Goal: Task Accomplishment & Management: Complete application form

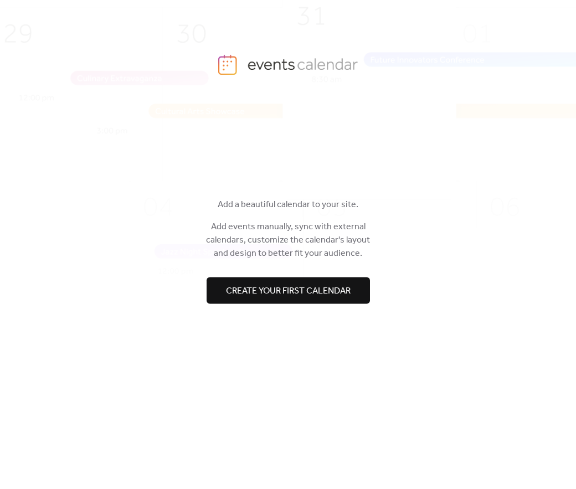
click at [301, 285] on span "Create your first calendar" at bounding box center [288, 291] width 125 height 13
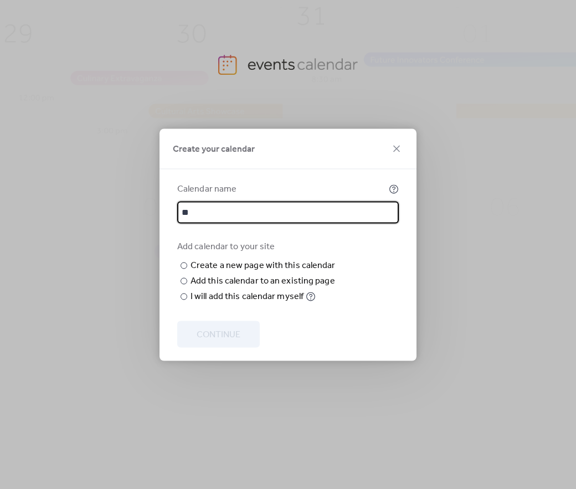
type input "*"
type input "********"
click at [0, 0] on input "text" at bounding box center [0, 0] width 0 height 0
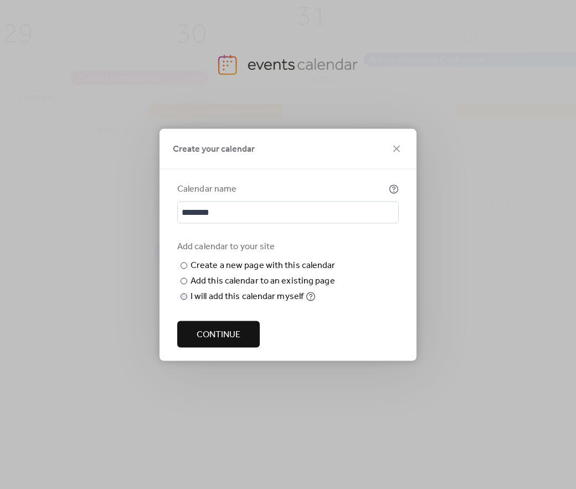
type input "**********"
click at [200, 303] on div "I will add this calendar myself" at bounding box center [246, 295] width 113 height 13
click at [252, 330] on button "Continue" at bounding box center [218, 333] width 82 height 27
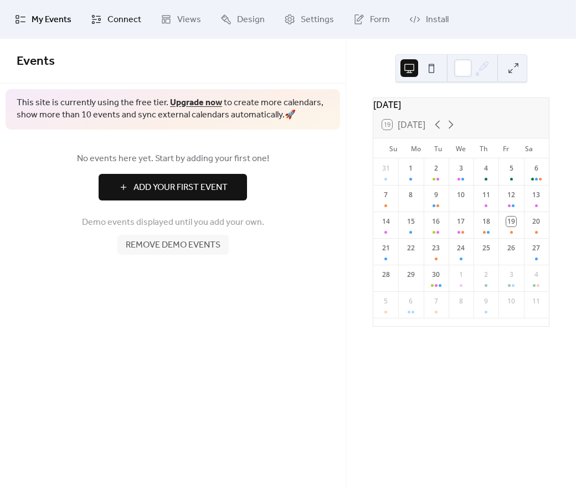
click at [104, 18] on link "Connect" at bounding box center [115, 19] width 67 height 30
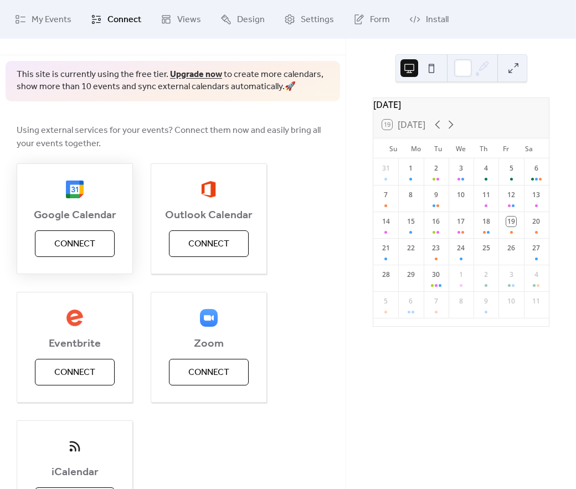
scroll to position [40, 0]
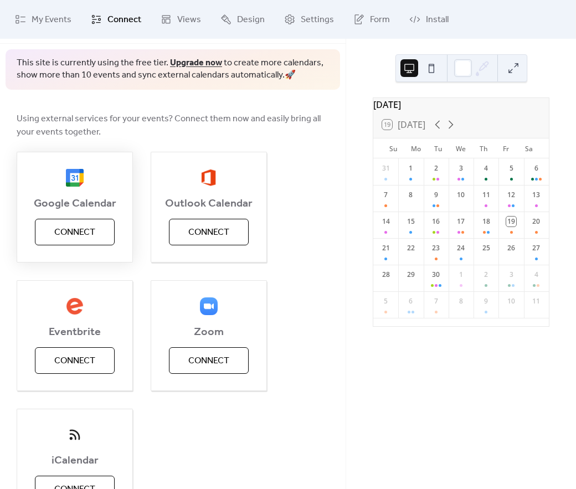
click at [94, 231] on span "Connect" at bounding box center [74, 232] width 41 height 13
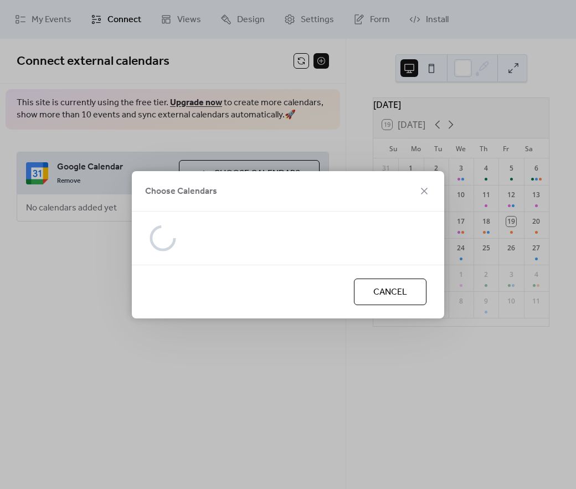
scroll to position [0, 0]
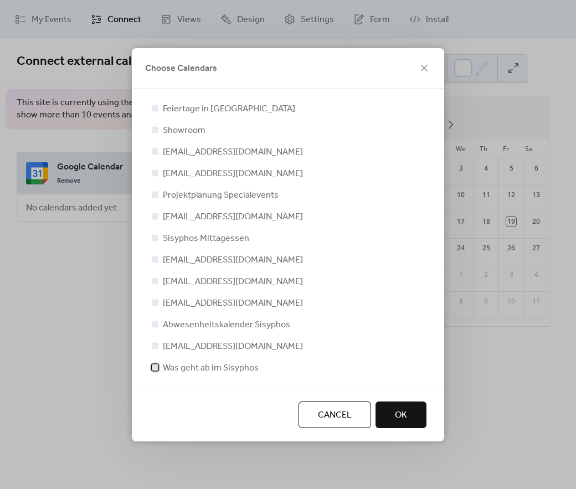
click at [154, 365] on div at bounding box center [155, 367] width 7 height 7
click at [395, 422] on button "OK" at bounding box center [400, 414] width 51 height 27
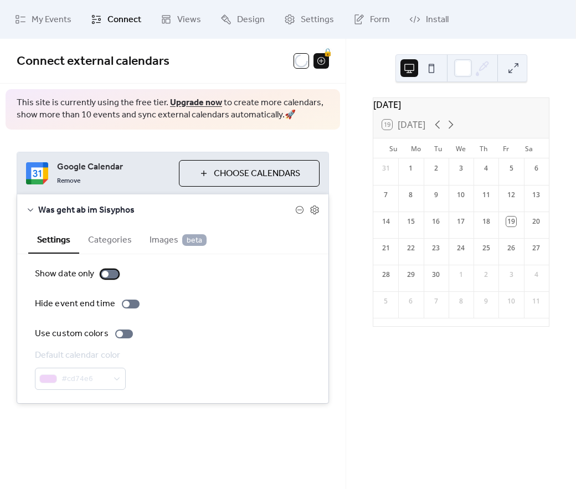
click at [110, 276] on div at bounding box center [110, 274] width 18 height 9
click at [108, 275] on div at bounding box center [110, 274] width 18 height 9
click at [126, 332] on div at bounding box center [124, 333] width 18 height 9
click at [99, 239] on button "Categories" at bounding box center [109, 238] width 61 height 27
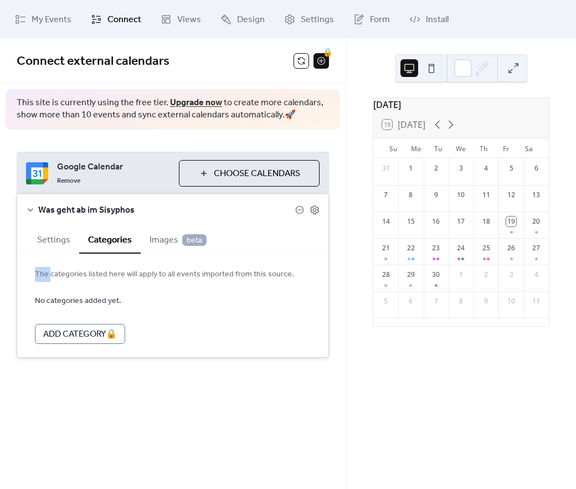
drag, startPoint x: 50, startPoint y: 271, endPoint x: 147, endPoint y: 264, distance: 97.1
click at [147, 264] on div "The categories listed here will apply to all events imported from this source. …" at bounding box center [172, 305] width 311 height 103
drag, startPoint x: 136, startPoint y: 273, endPoint x: 265, endPoint y: 272, distance: 129.0
click at [265, 272] on span "The categories listed here will apply to all events imported from this source." at bounding box center [173, 274] width 276 height 13
click at [241, 278] on span "The categories listed here will apply to all events imported from this source." at bounding box center [173, 274] width 276 height 13
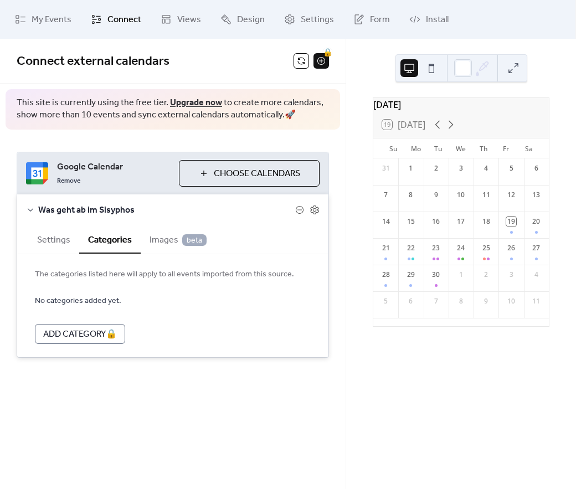
click at [166, 243] on span "Images beta" at bounding box center [177, 240] width 57 height 13
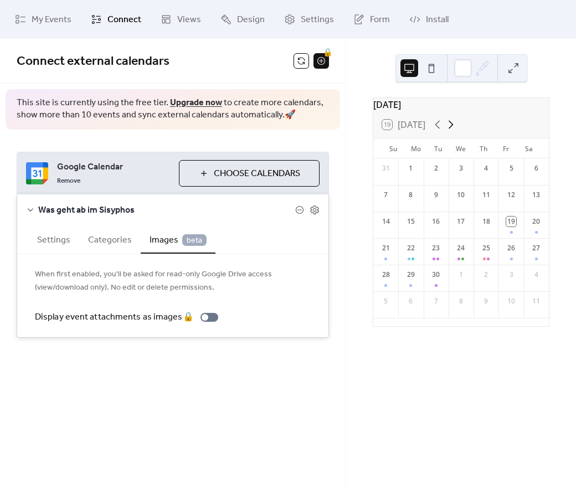
click at [454, 131] on icon at bounding box center [450, 124] width 13 height 13
click at [439, 131] on icon at bounding box center [437, 124] width 13 height 13
click at [531, 232] on div "20" at bounding box center [536, 224] width 25 height 27
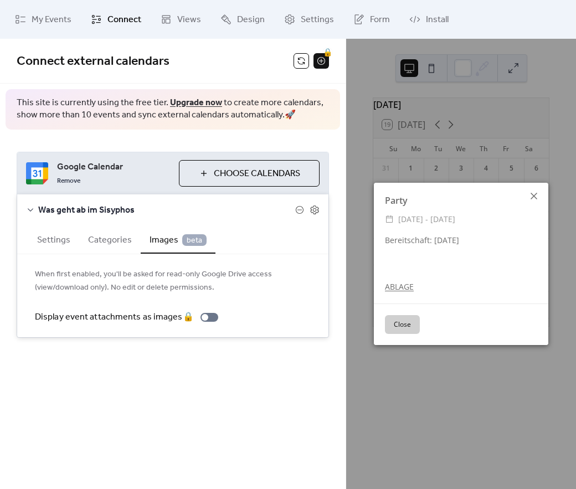
click at [531, 192] on icon at bounding box center [533, 195] width 13 height 13
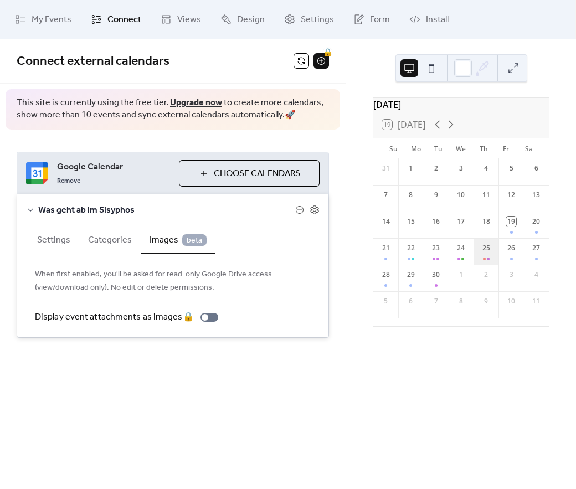
click at [482, 262] on div "25" at bounding box center [485, 251] width 25 height 27
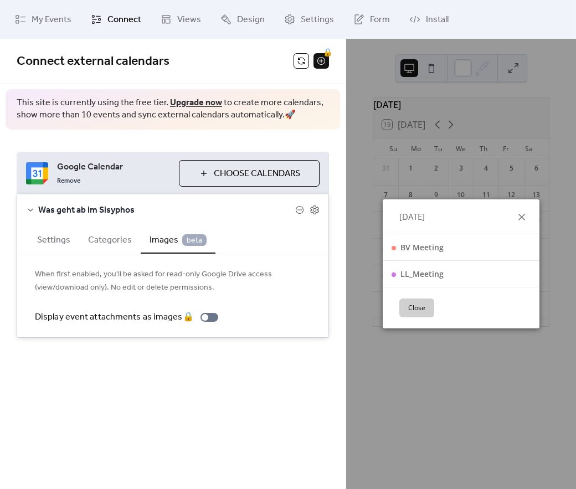
click at [524, 214] on icon at bounding box center [521, 216] width 13 height 13
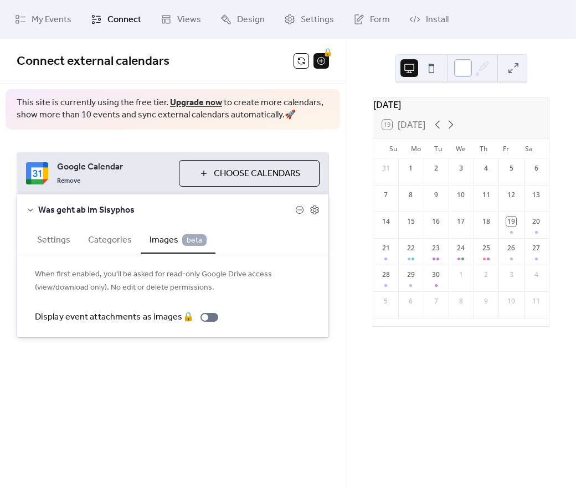
click at [468, 69] on div at bounding box center [463, 68] width 18 height 18
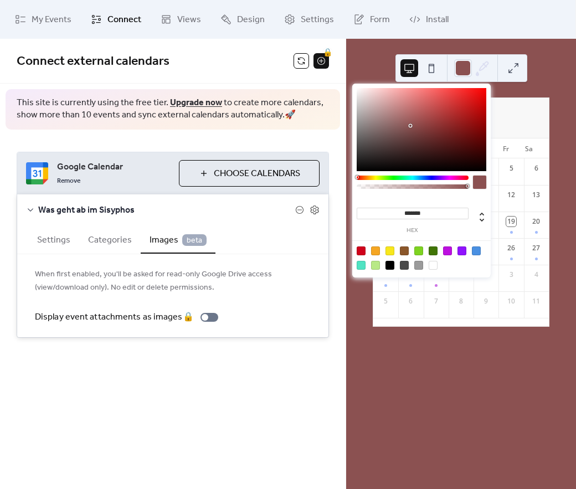
drag, startPoint x: 451, startPoint y: 147, endPoint x: 376, endPoint y: 87, distance: 95.6
click at [411, 125] on div at bounding box center [421, 129] width 130 height 83
type input "*******"
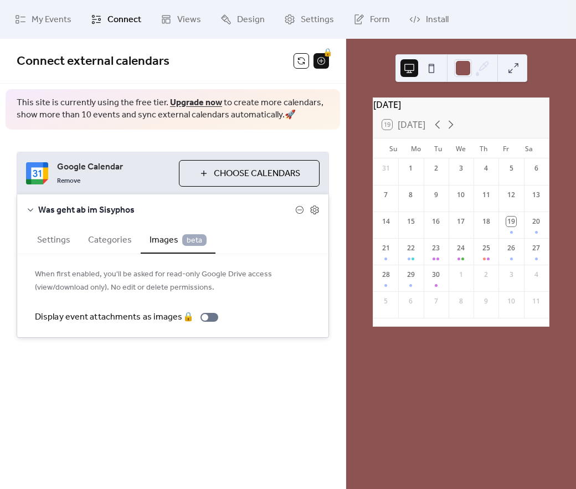
click at [183, 52] on span "Connect external calendars" at bounding box center [155, 61] width 277 height 22
click at [194, 23] on span "Views" at bounding box center [189, 19] width 24 height 13
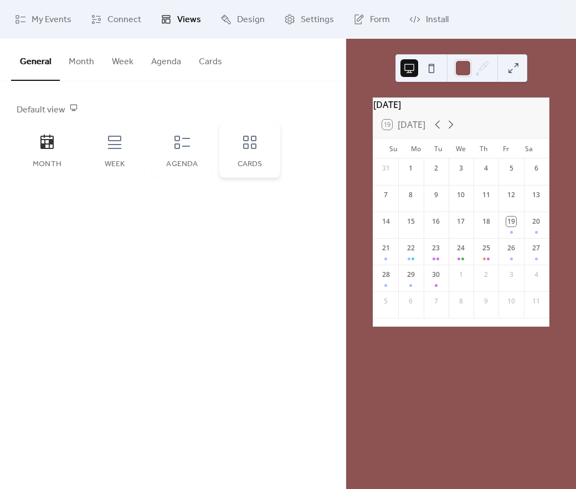
click at [251, 153] on div "Cards" at bounding box center [249, 149] width 61 height 55
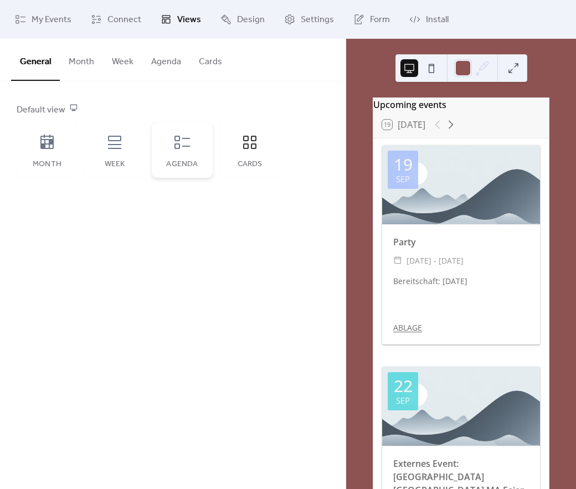
click at [162, 162] on div "Agenda" at bounding box center [182, 149] width 61 height 55
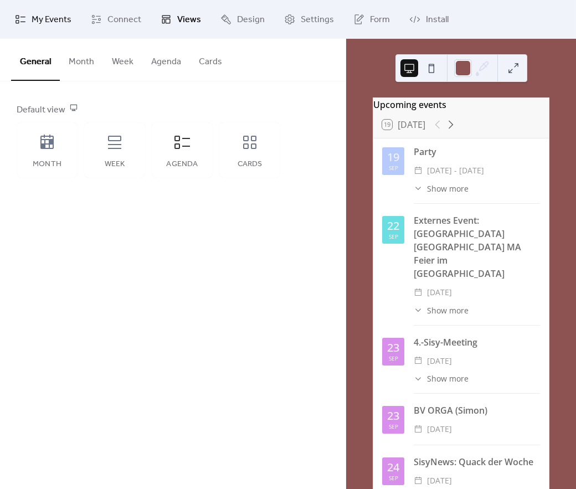
click at [23, 22] on icon at bounding box center [20, 19] width 11 height 11
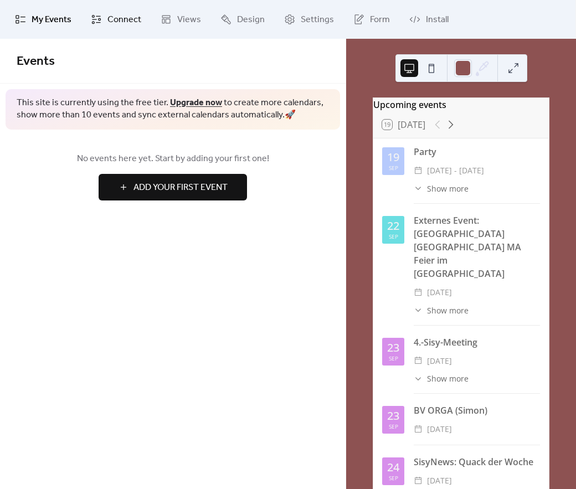
click at [123, 23] on span "Connect" at bounding box center [124, 19] width 34 height 13
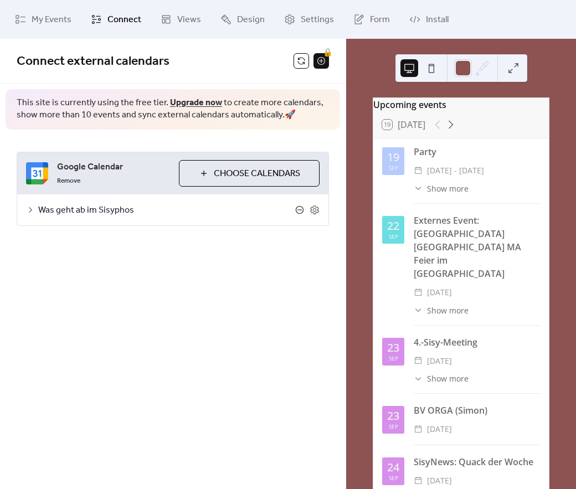
click at [299, 213] on icon at bounding box center [299, 209] width 9 height 9
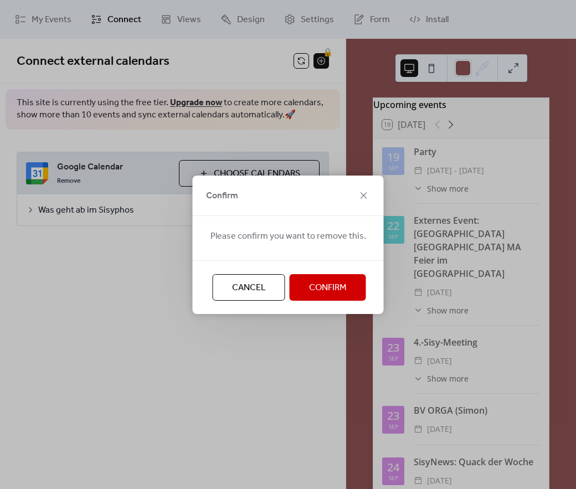
click at [333, 294] on span "Confirm" at bounding box center [328, 287] width 38 height 13
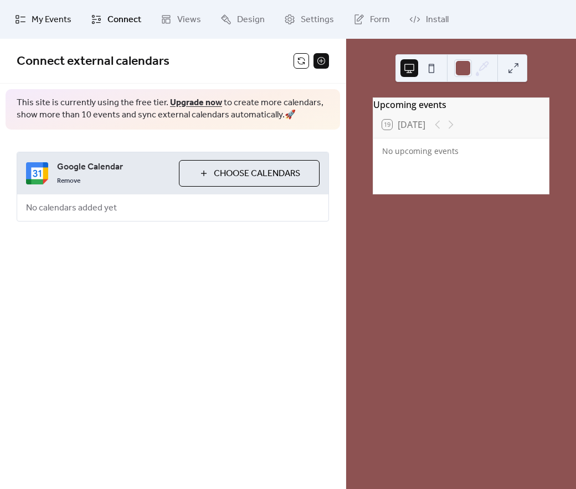
click at [27, 19] on link "My Events" at bounding box center [43, 19] width 73 height 30
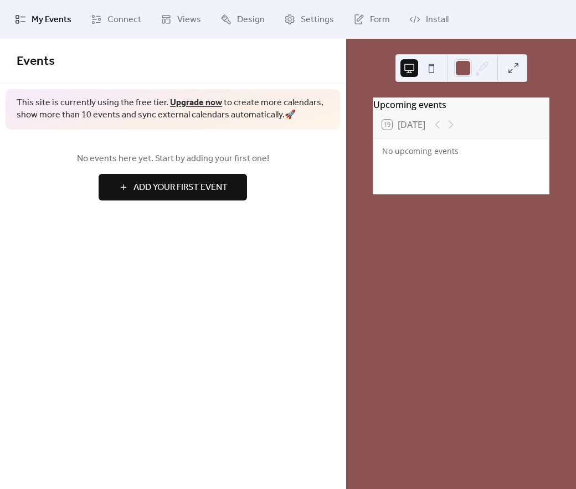
click at [199, 193] on span "Add Your First Event" at bounding box center [180, 187] width 94 height 13
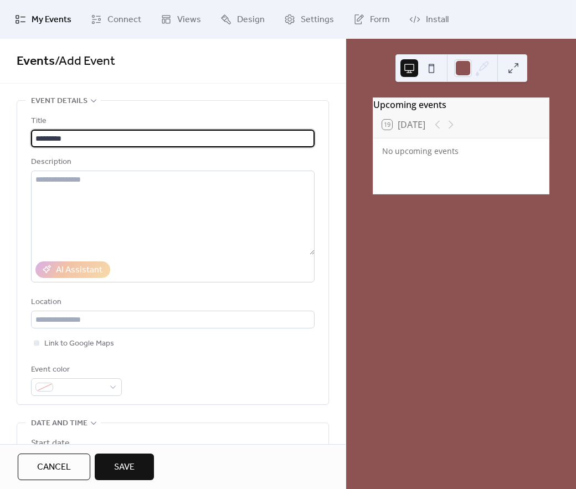
type input "*********"
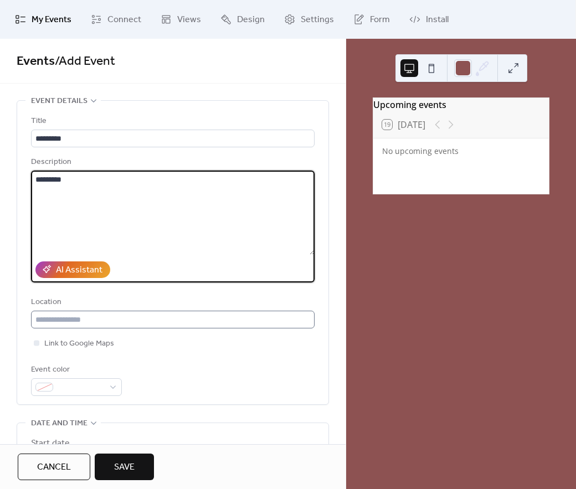
type textarea "*********"
click at [116, 323] on input "text" at bounding box center [172, 320] width 283 height 18
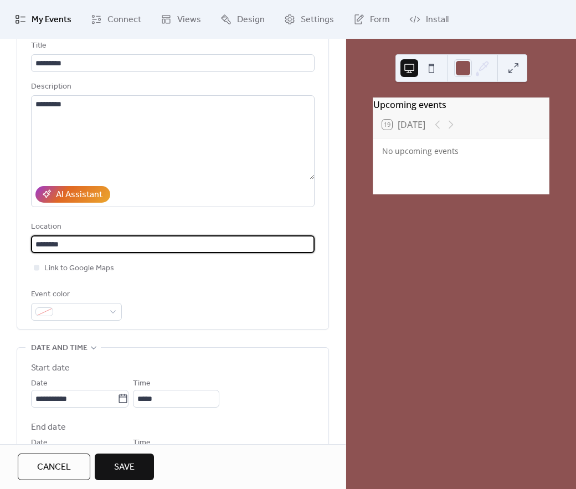
scroll to position [80, 0]
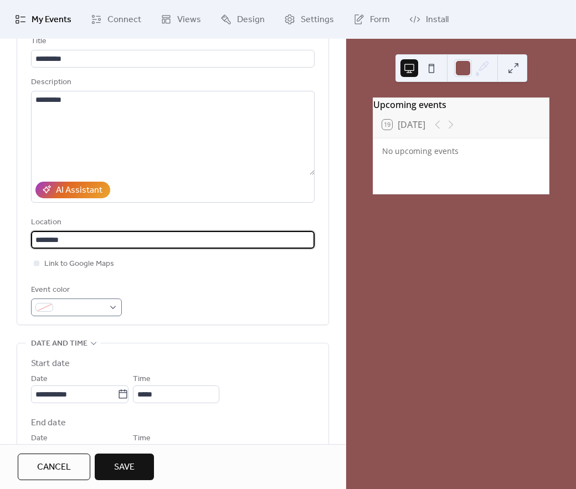
type input "********"
click at [76, 305] on div at bounding box center [76, 307] width 91 height 18
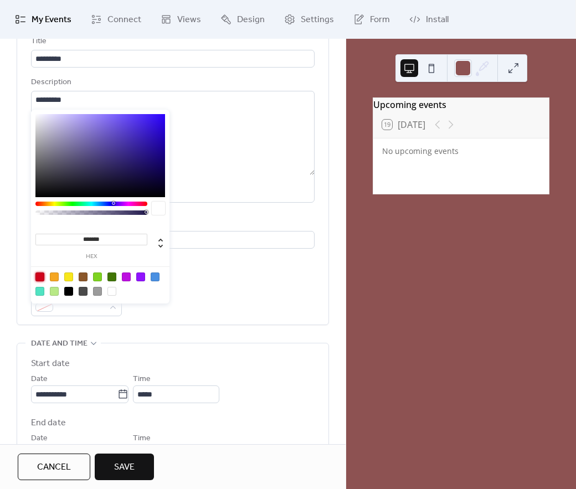
click at [40, 275] on div at bounding box center [39, 276] width 9 height 9
type input "*******"
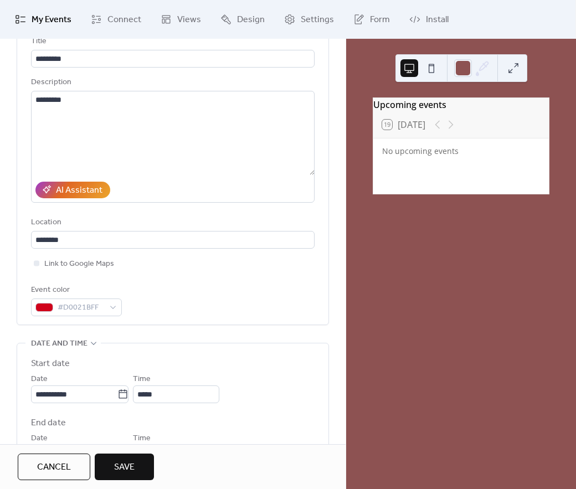
click at [232, 343] on div "**********" at bounding box center [173, 400] width 312 height 761
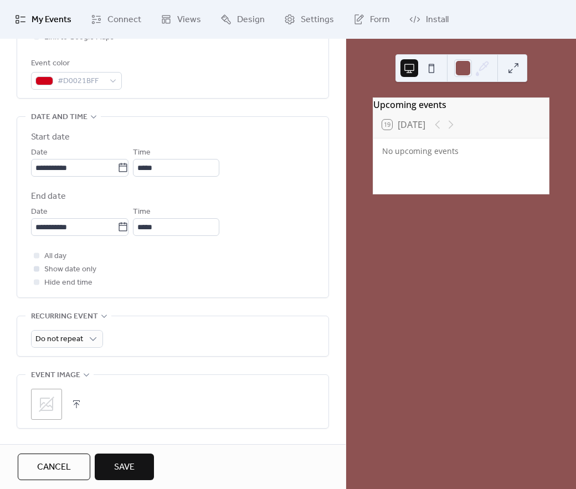
scroll to position [319, 0]
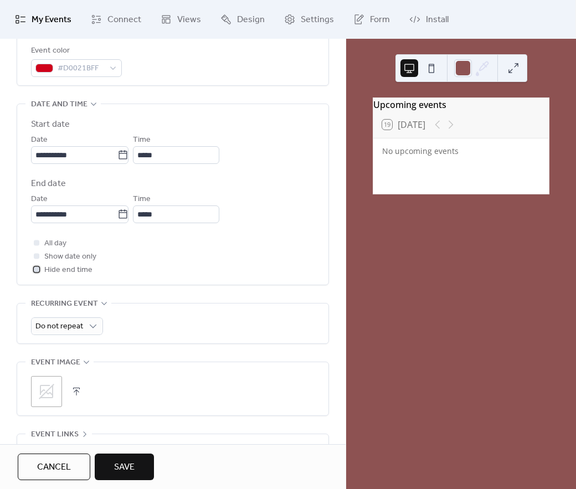
click at [38, 272] on div at bounding box center [37, 269] width 6 height 6
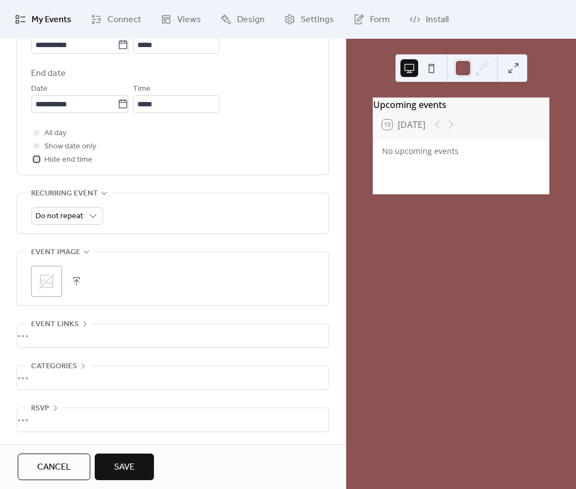
scroll to position [439, 0]
click at [51, 280] on icon at bounding box center [47, 281] width 18 height 18
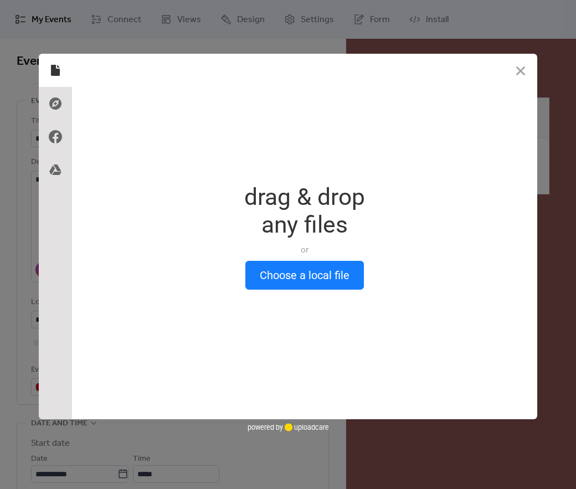
click at [309, 257] on div "drag & drop any files or Upload files from your computer" at bounding box center [304, 221] width 121 height 77
click at [309, 271] on button "Choose a local file" at bounding box center [304, 275] width 118 height 29
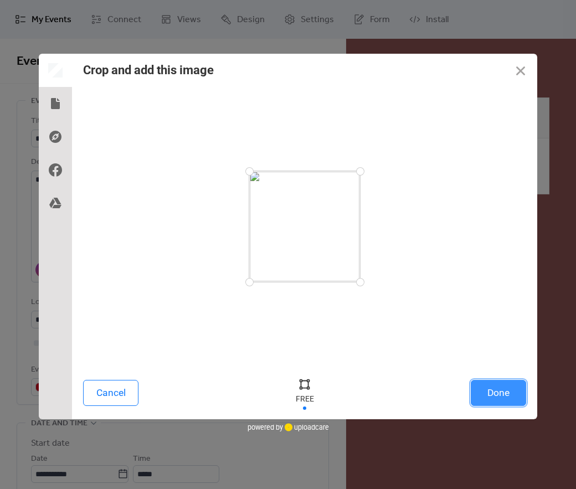
click at [503, 392] on button "Done" at bounding box center [497, 393] width 55 height 26
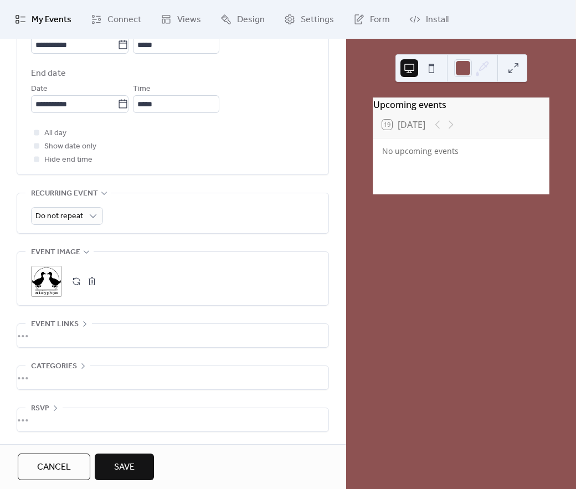
click at [132, 461] on span "Save" at bounding box center [124, 467] width 20 height 13
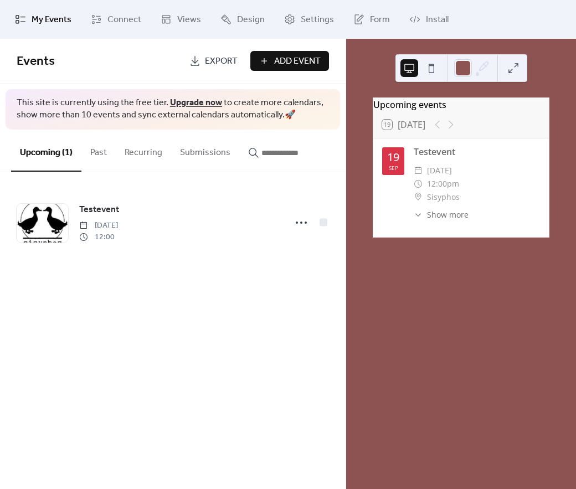
drag, startPoint x: 444, startPoint y: 193, endPoint x: 446, endPoint y: 224, distance: 31.0
click at [444, 190] on span "12:00pm" at bounding box center [443, 183] width 32 height 13
click at [440, 218] on span "Show more" at bounding box center [448, 215] width 42 height 12
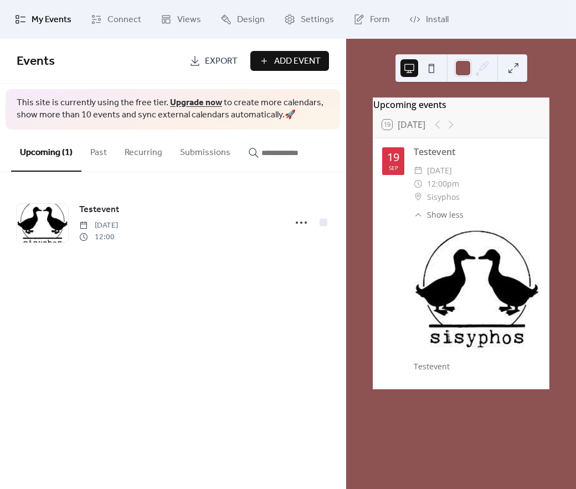
click at [433, 217] on span "Show less" at bounding box center [445, 215] width 37 height 12
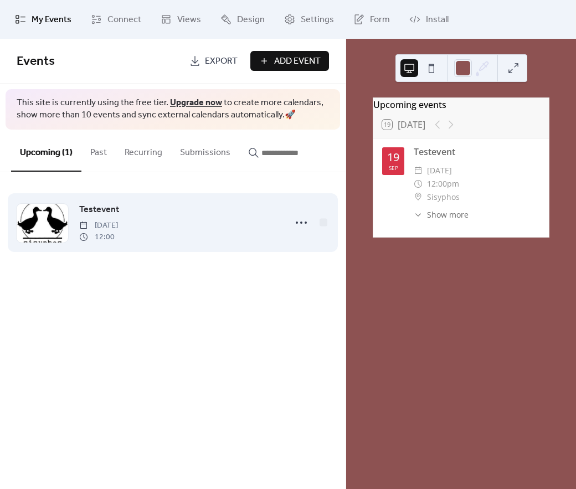
click at [118, 231] on span "[DATE]" at bounding box center [98, 226] width 39 height 12
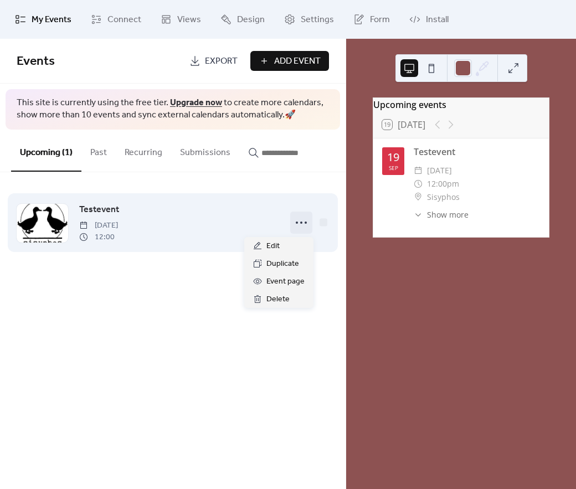
click at [309, 224] on icon at bounding box center [301, 223] width 18 height 18
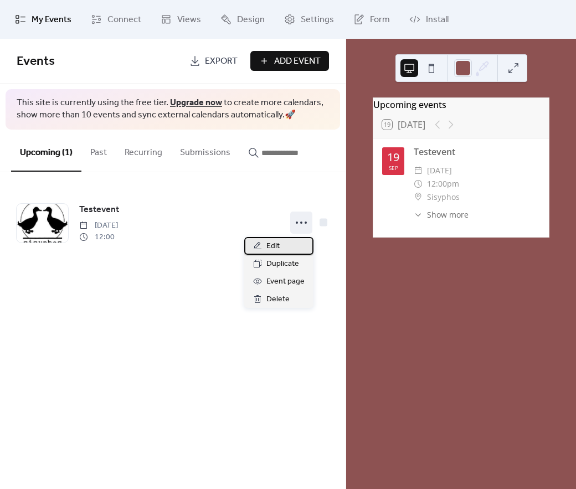
click at [291, 242] on div "Edit" at bounding box center [278, 246] width 69 height 18
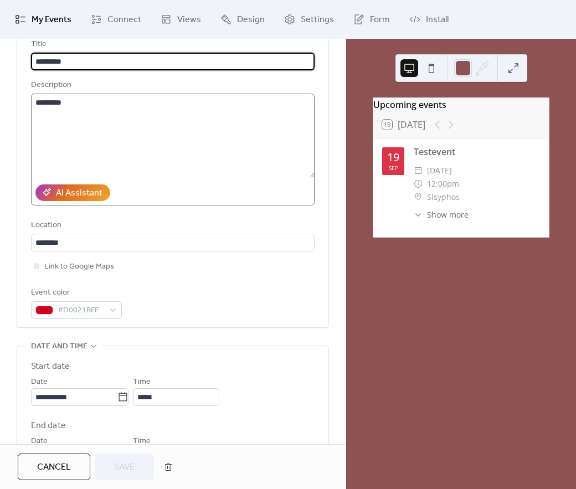
scroll to position [80, 0]
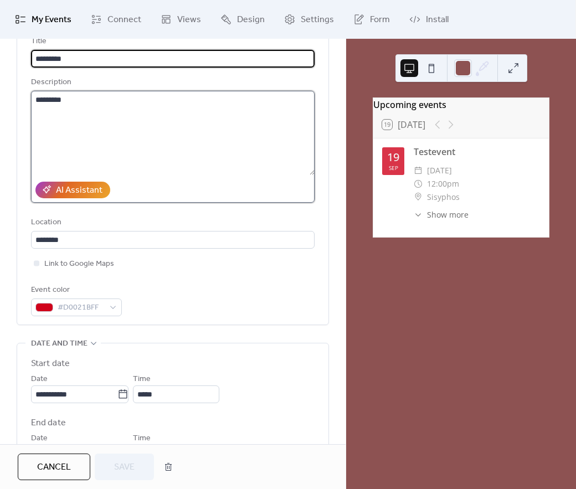
click at [115, 121] on textarea "*********" at bounding box center [172, 133] width 283 height 84
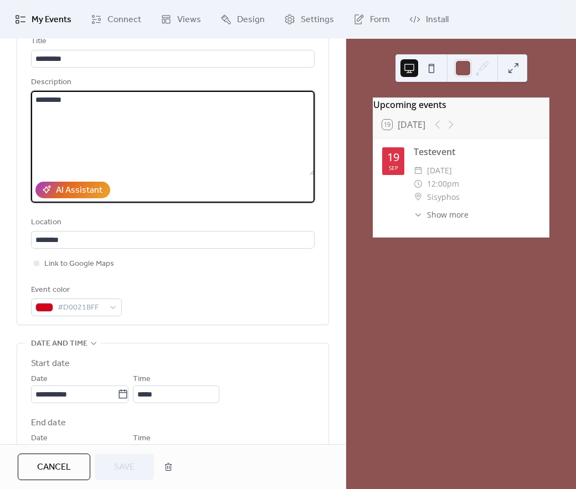
scroll to position [0, 0]
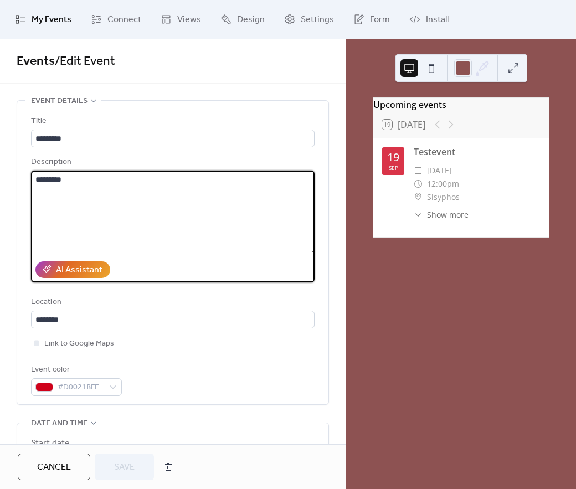
click at [88, 187] on textarea "*********" at bounding box center [172, 212] width 283 height 84
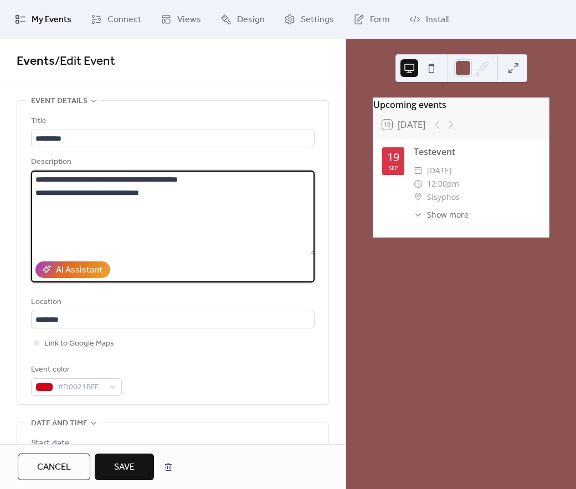
type textarea "**********"
click at [432, 218] on span "Show more" at bounding box center [448, 215] width 42 height 12
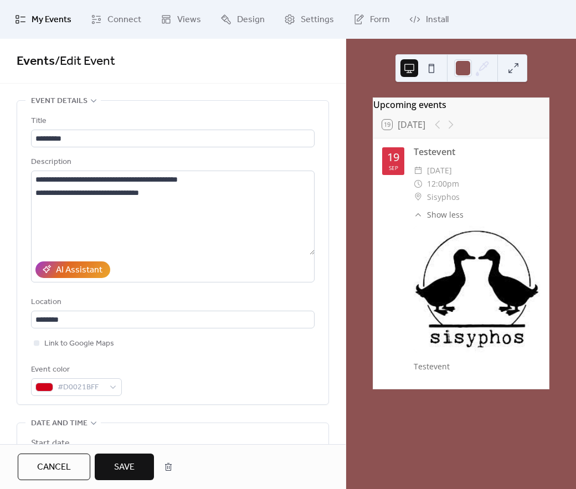
click at [437, 220] on span "Show less" at bounding box center [445, 215] width 37 height 12
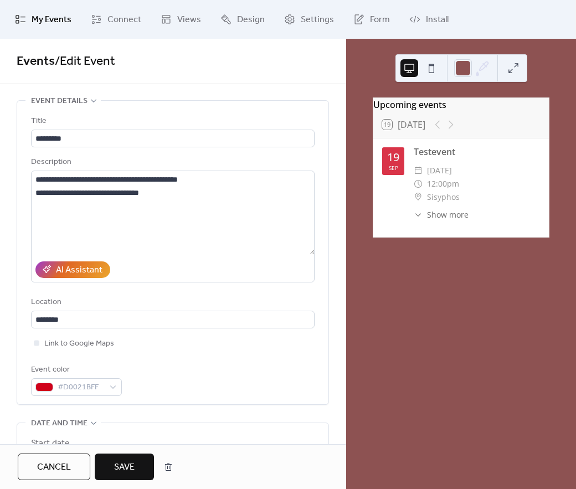
drag, startPoint x: 324, startPoint y: 283, endPoint x: 318, endPoint y: 286, distance: 6.2
click at [318, 286] on div "**********" at bounding box center [172, 252] width 311 height 303
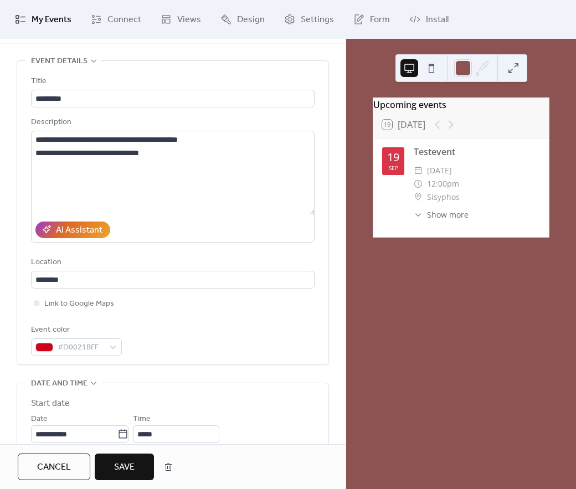
click at [118, 461] on span "Save" at bounding box center [124, 467] width 20 height 13
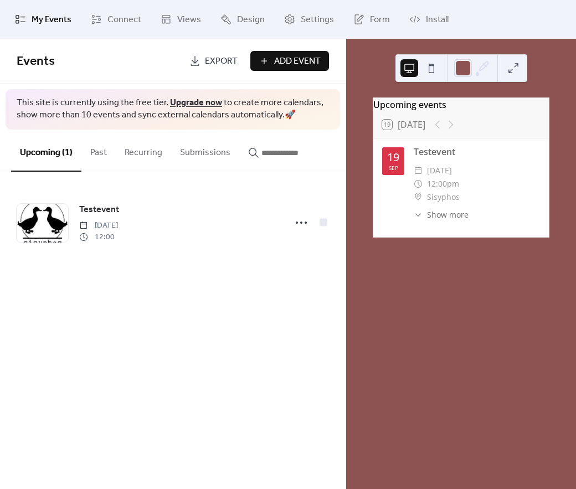
click at [439, 220] on span "Show more" at bounding box center [448, 215] width 42 height 12
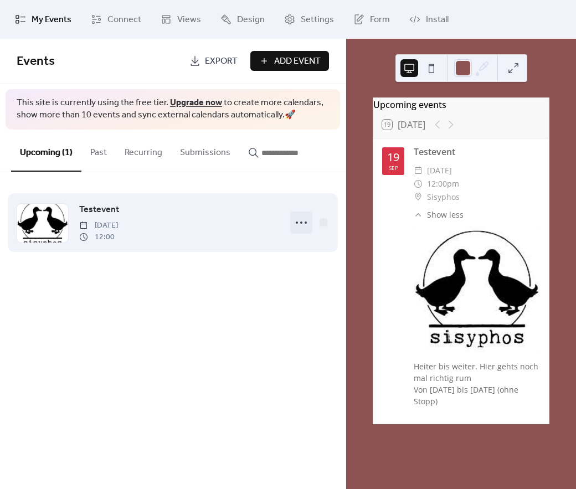
click at [306, 224] on circle at bounding box center [305, 222] width 2 height 2
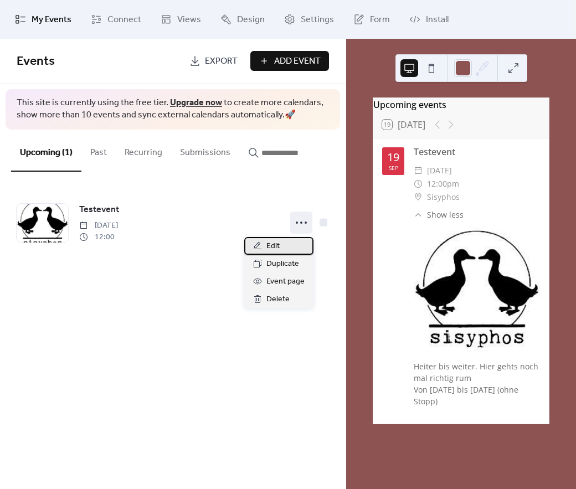
click at [287, 245] on div "Edit" at bounding box center [278, 246] width 69 height 18
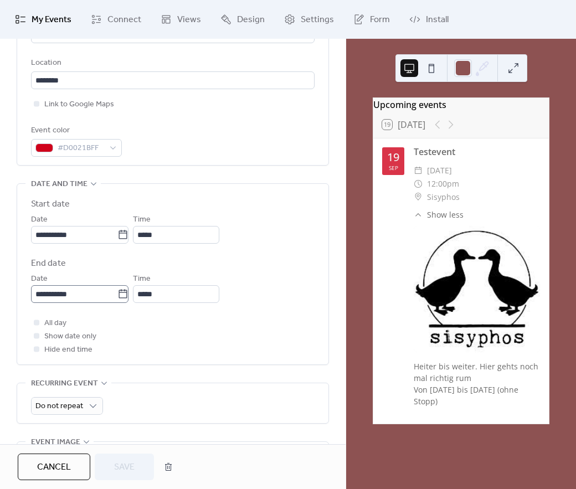
scroll to position [279, 0]
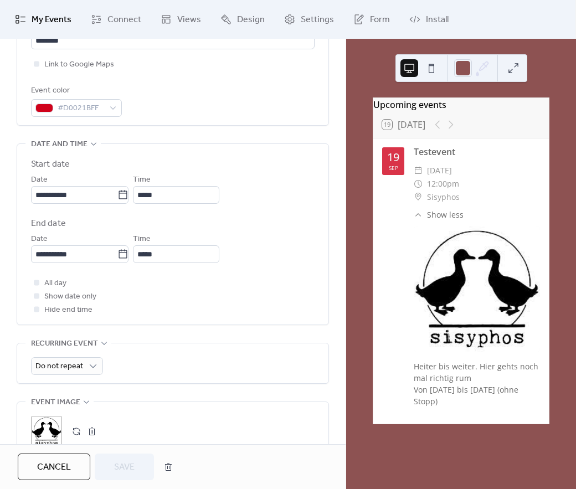
click at [38, 298] on div at bounding box center [37, 296] width 6 height 6
click at [37, 298] on div at bounding box center [37, 296] width 6 height 6
click at [40, 301] on div at bounding box center [36, 295] width 11 height 11
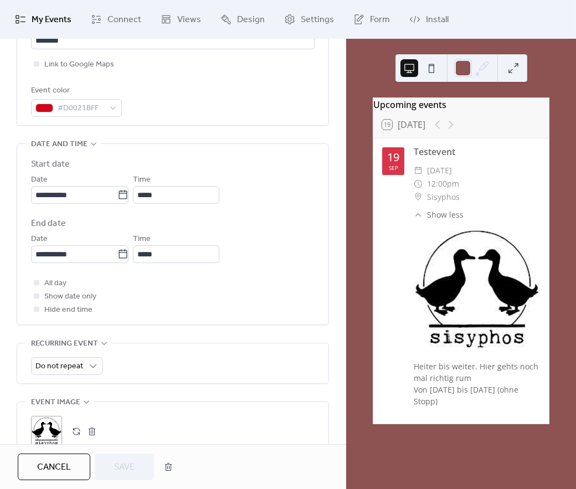
click at [70, 296] on div "All day Show date only Hide end time" at bounding box center [172, 296] width 283 height 40
drag, startPoint x: 71, startPoint y: 296, endPoint x: 53, endPoint y: 307, distance: 20.9
click at [59, 306] on div "All day Show date only Hide end time" at bounding box center [172, 296] width 283 height 40
click at [53, 303] on span "Show date only" at bounding box center [70, 296] width 52 height 13
click at [34, 314] on div at bounding box center [36, 308] width 11 height 11
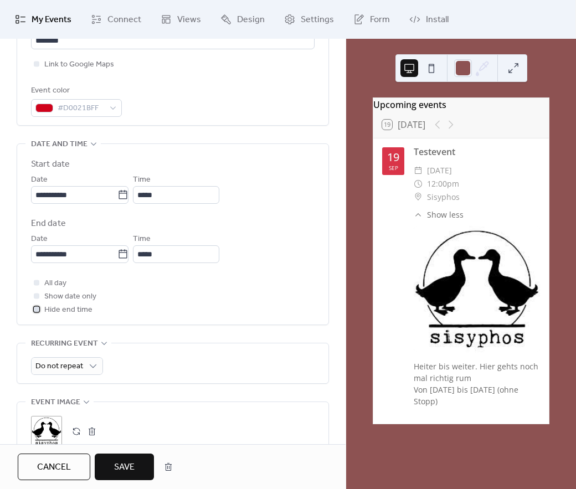
click at [37, 312] on div at bounding box center [37, 309] width 6 height 6
click at [34, 301] on div at bounding box center [36, 295] width 11 height 11
drag, startPoint x: 38, startPoint y: 311, endPoint x: 39, endPoint y: 304, distance: 6.7
click at [39, 303] on label "Show date only" at bounding box center [63, 295] width 65 height 13
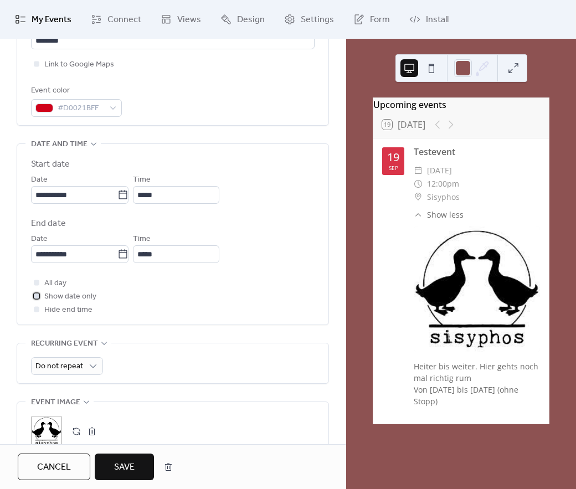
click at [38, 298] on div at bounding box center [37, 296] width 6 height 6
click at [141, 464] on button "Save" at bounding box center [124, 466] width 59 height 27
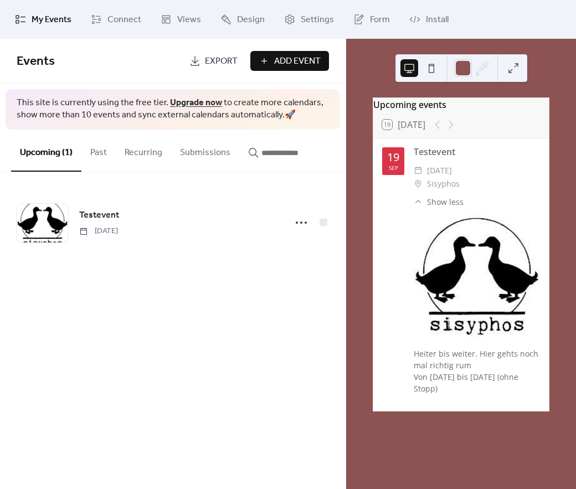
click at [432, 65] on button at bounding box center [431, 68] width 18 height 18
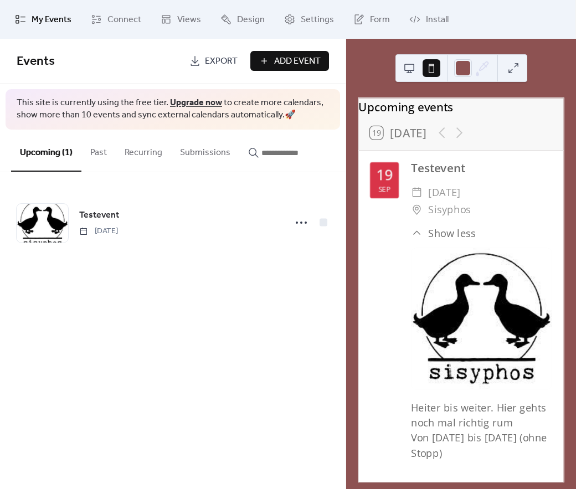
click at [414, 71] on button at bounding box center [409, 68] width 18 height 18
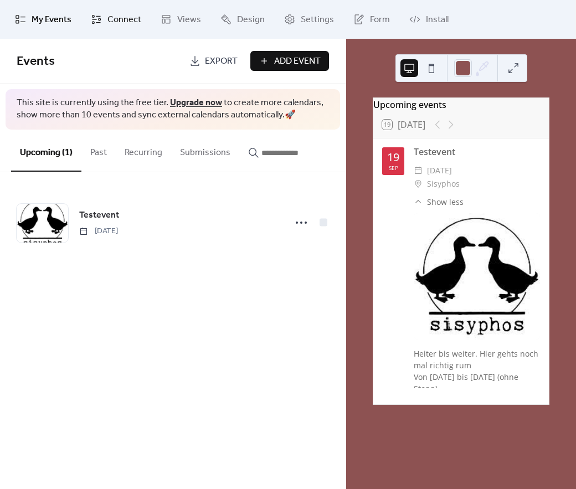
click at [130, 19] on span "Connect" at bounding box center [124, 19] width 34 height 13
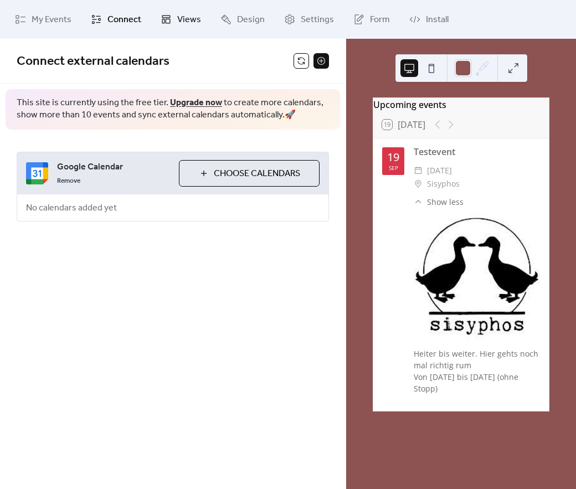
click at [194, 13] on span "Views" at bounding box center [189, 19] width 24 height 13
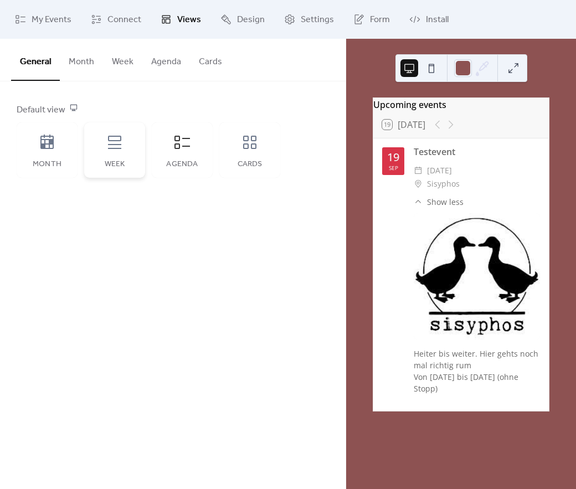
click at [95, 127] on div "Week" at bounding box center [114, 149] width 61 height 55
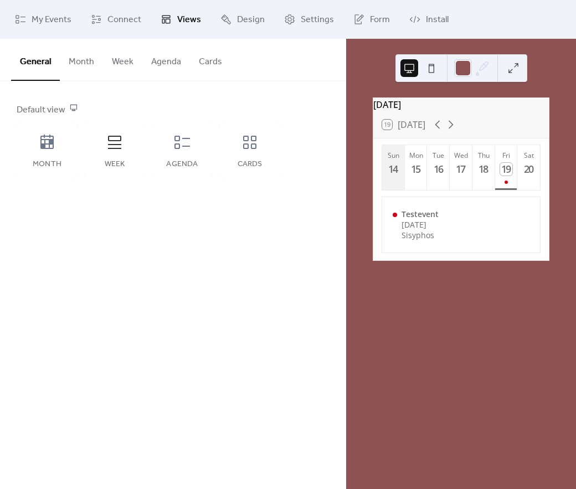
click at [387, 174] on div "14" at bounding box center [393, 169] width 13 height 13
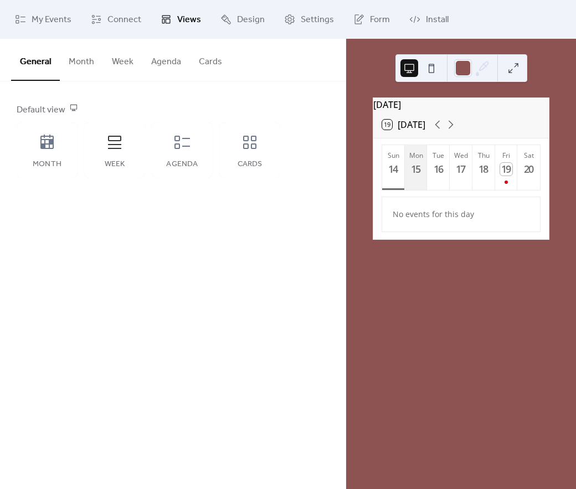
click at [423, 185] on button "Mon 15" at bounding box center [416, 167] width 23 height 45
click at [508, 184] on button "Fri 19" at bounding box center [506, 167] width 23 height 45
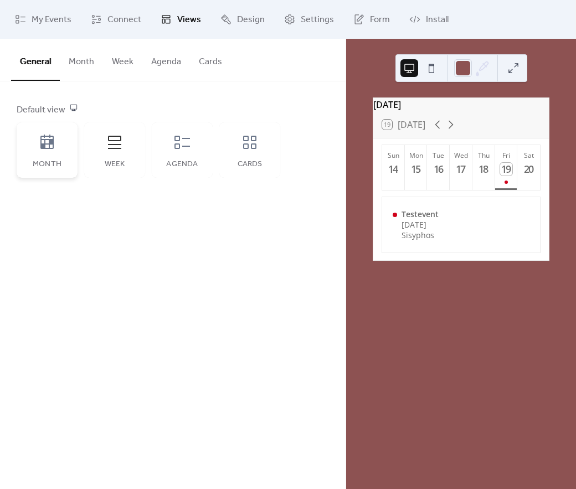
click at [49, 167] on div "Month" at bounding box center [47, 164] width 39 height 9
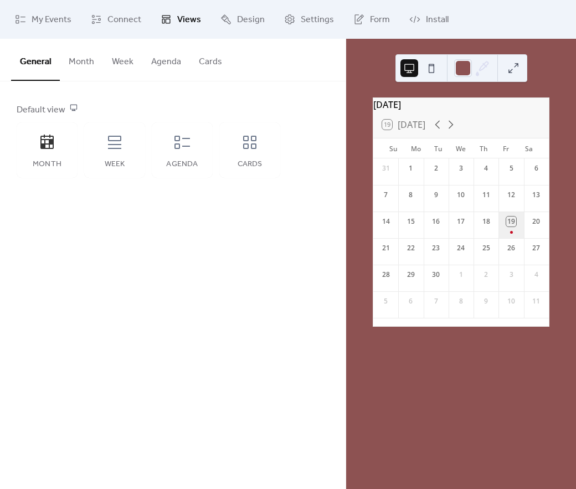
click at [514, 237] on div "19" at bounding box center [510, 224] width 25 height 27
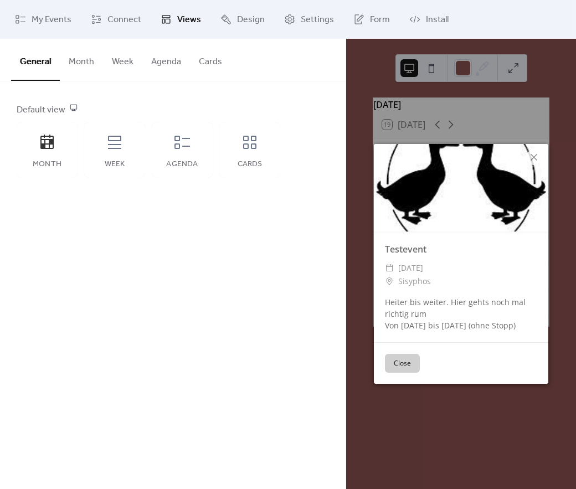
click at [232, 285] on div "General Month Week Agenda Cards Default view Month Week Agenda Cards Disabled 🔒…" at bounding box center [172, 264] width 345 height 450
click at [213, 154] on div "Month Week Agenda Cards" at bounding box center [148, 149] width 263 height 55
click at [244, 143] on icon at bounding box center [250, 142] width 18 height 18
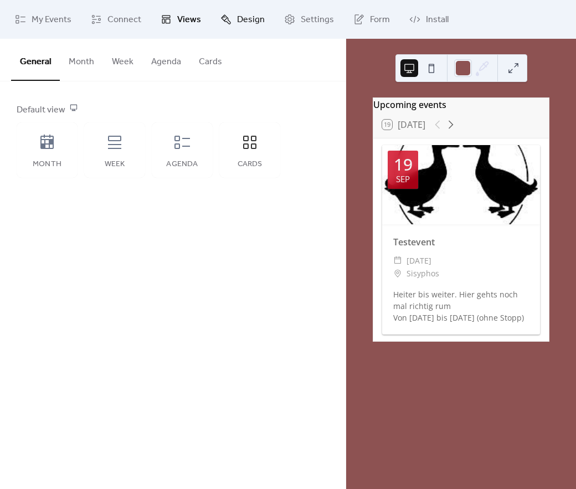
click at [243, 11] on link "Design" at bounding box center [242, 19] width 61 height 30
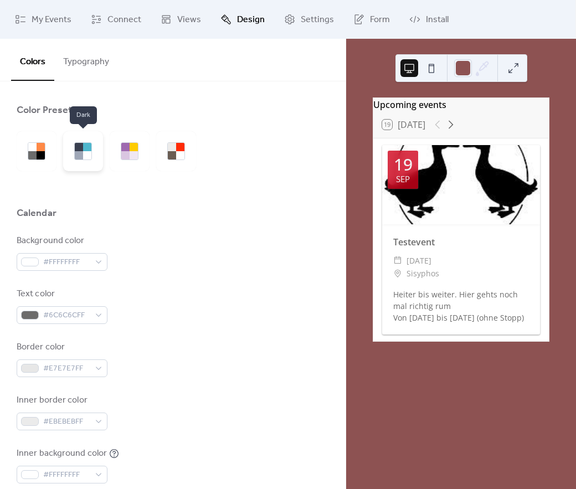
click at [80, 149] on div at bounding box center [79, 147] width 8 height 8
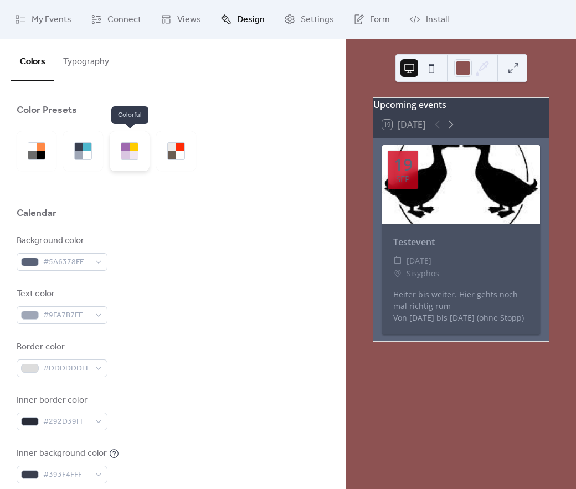
click at [148, 144] on div at bounding box center [130, 151] width 40 height 40
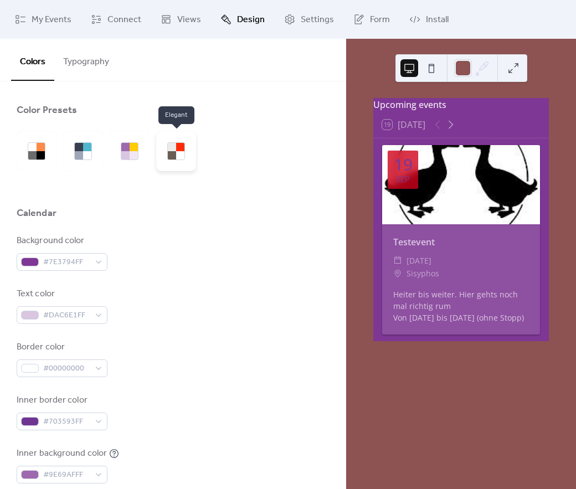
click at [168, 161] on div at bounding box center [176, 151] width 40 height 40
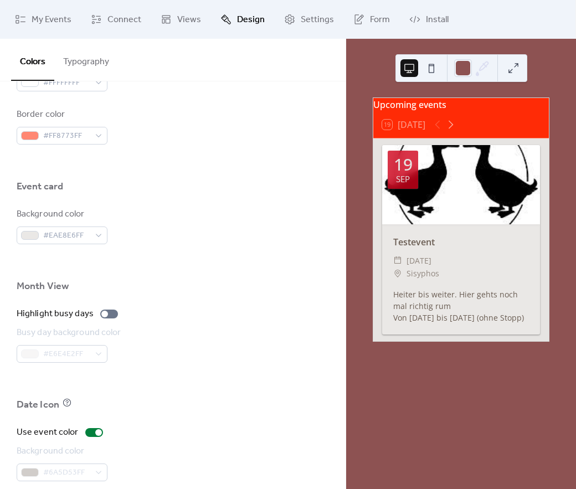
scroll to position [665, 0]
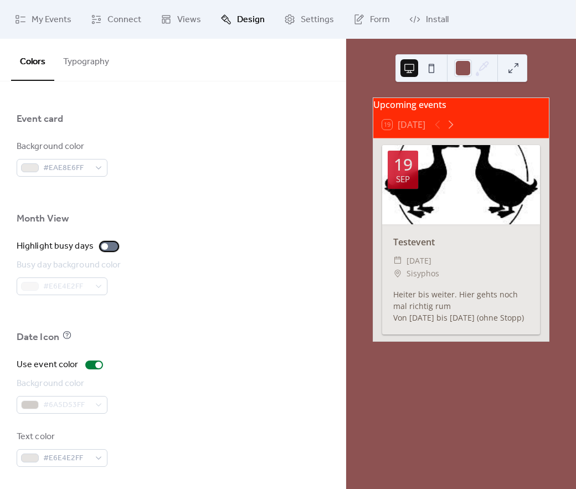
click at [109, 246] on div at bounding box center [109, 246] width 18 height 9
click at [106, 246] on div at bounding box center [109, 246] width 18 height 9
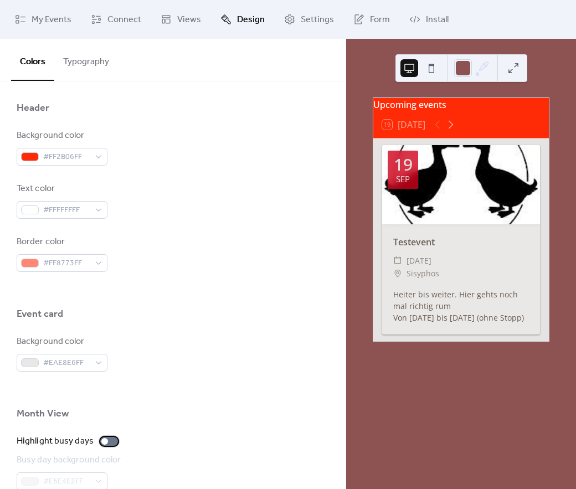
scroll to position [466, 0]
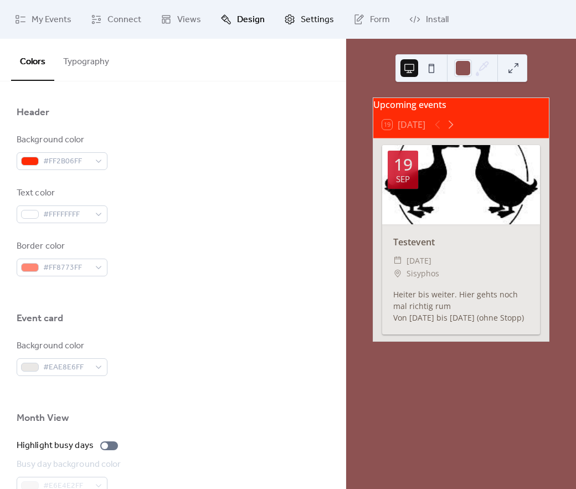
click at [307, 24] on span "Settings" at bounding box center [317, 19] width 33 height 13
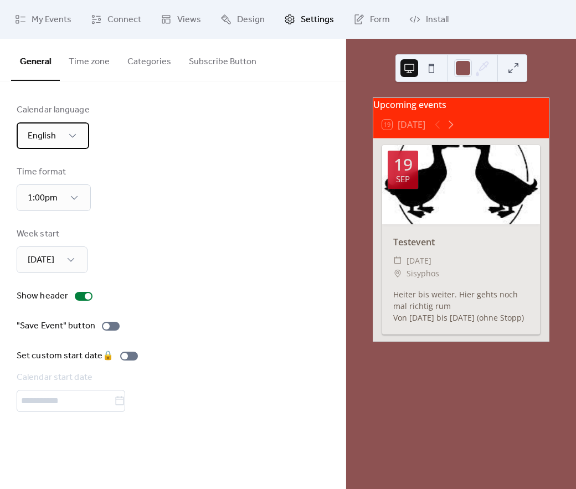
click at [52, 128] on span "English" at bounding box center [42, 135] width 28 height 17
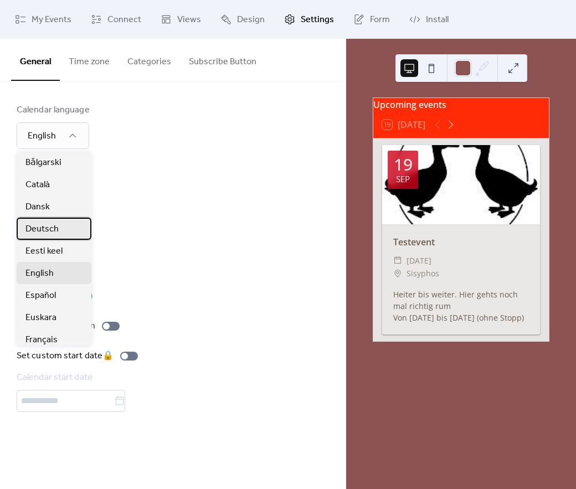
click at [44, 232] on span "Deutsch" at bounding box center [41, 229] width 33 height 13
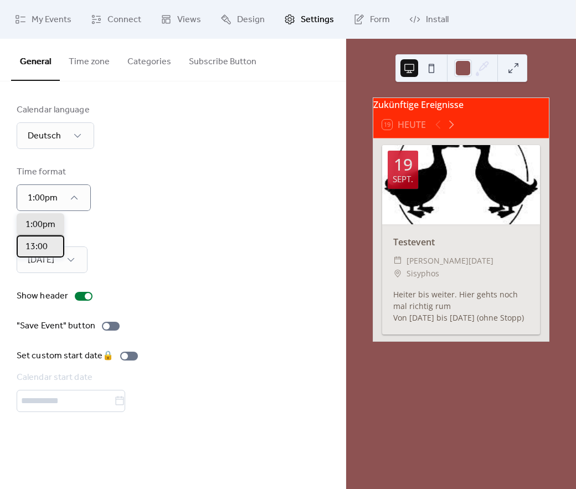
click at [40, 249] on span "13:00" at bounding box center [36, 246] width 22 height 13
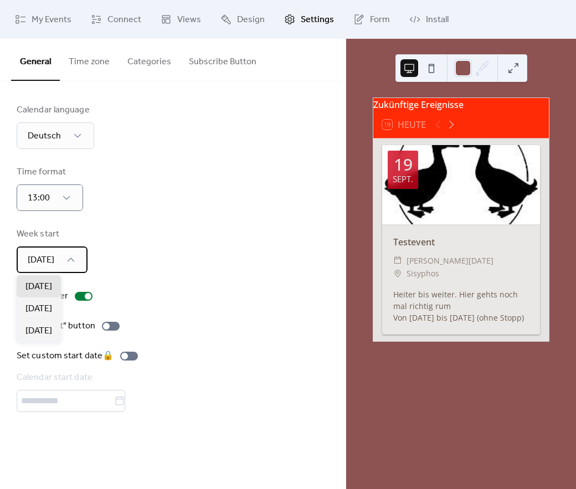
click at [57, 254] on div "Sunday" at bounding box center [52, 259] width 71 height 27
click at [59, 312] on div "[DATE]" at bounding box center [39, 308] width 44 height 22
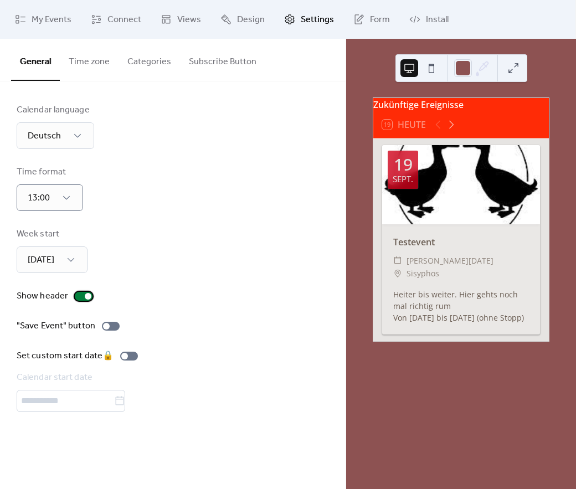
click at [87, 294] on div at bounding box center [88, 296] width 7 height 7
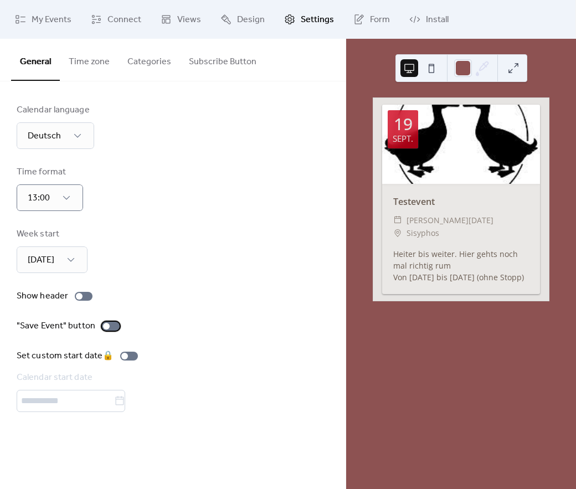
click at [109, 327] on div at bounding box center [111, 326] width 18 height 9
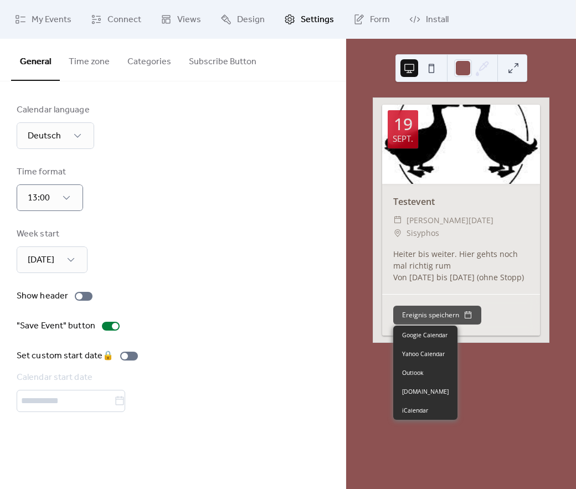
click at [421, 313] on button "Ereignis speichern" at bounding box center [437, 315] width 88 height 19
click at [429, 320] on button "Ereignis speichern" at bounding box center [437, 315] width 88 height 19
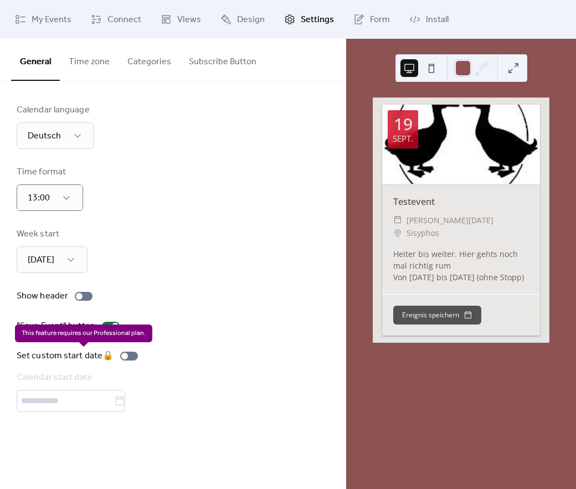
click at [94, 410] on div "Set custom start date 🔒 Calendar start date" at bounding box center [80, 380] width 126 height 63
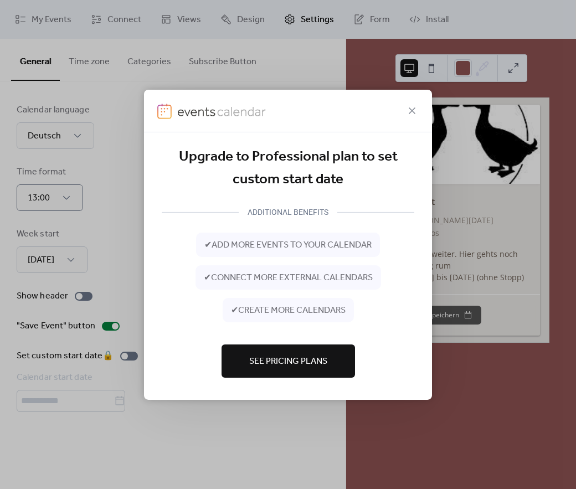
click at [307, 359] on span "See Pricing Plans" at bounding box center [288, 361] width 78 height 13
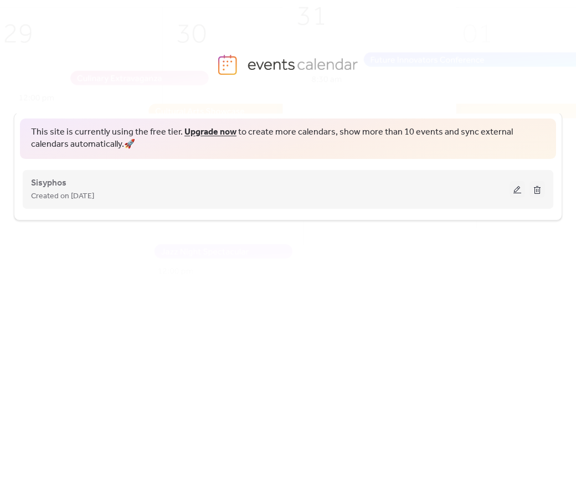
click at [516, 192] on button at bounding box center [516, 189] width 15 height 17
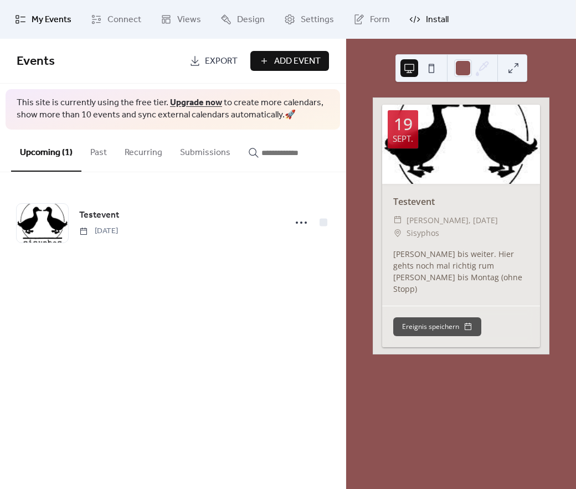
click at [413, 22] on icon at bounding box center [414, 19] width 11 height 11
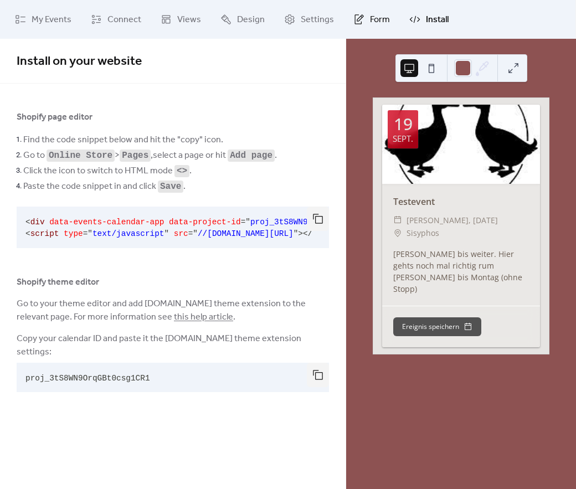
click at [381, 11] on link "Form" at bounding box center [371, 19] width 53 height 30
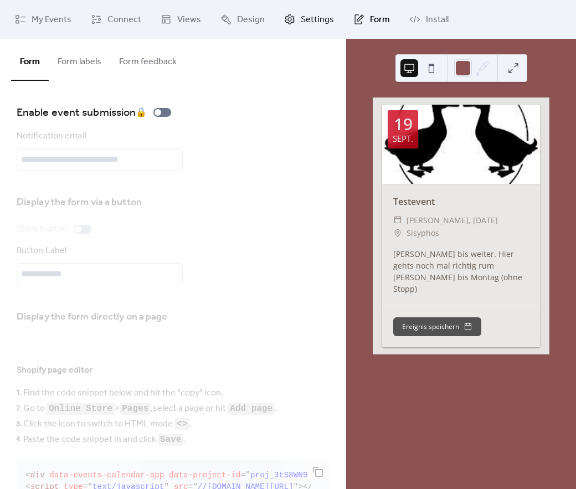
click at [327, 11] on link "Settings" at bounding box center [309, 19] width 66 height 30
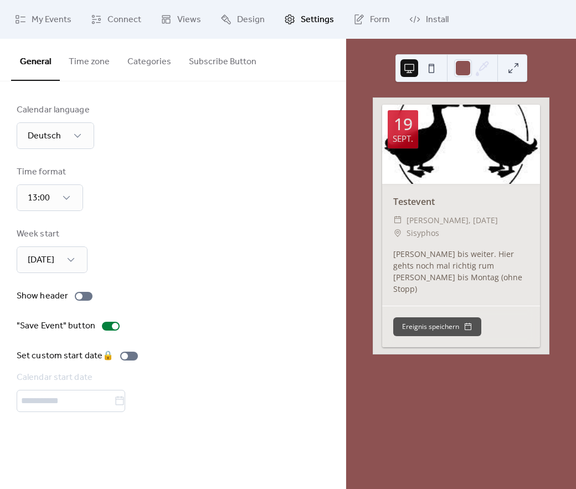
click at [194, 74] on button "Subscribe Button" at bounding box center [222, 59] width 85 height 41
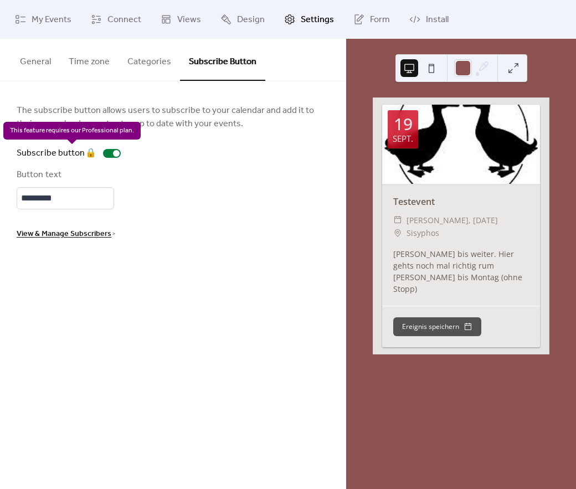
click at [117, 153] on div "Subscribe button 🔒" at bounding box center [71, 153] width 108 height 13
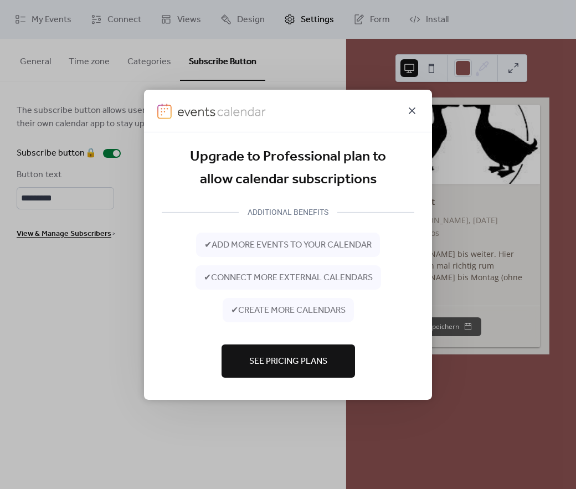
click at [412, 109] on icon at bounding box center [411, 110] width 13 height 13
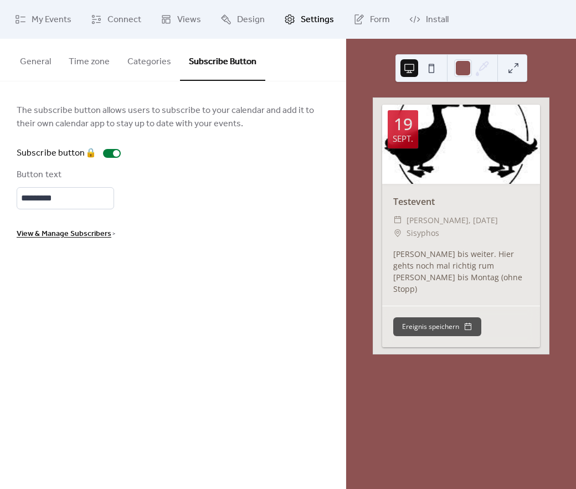
click at [159, 63] on button "Categories" at bounding box center [148, 59] width 61 height 41
